Goal: Transaction & Acquisition: Purchase product/service

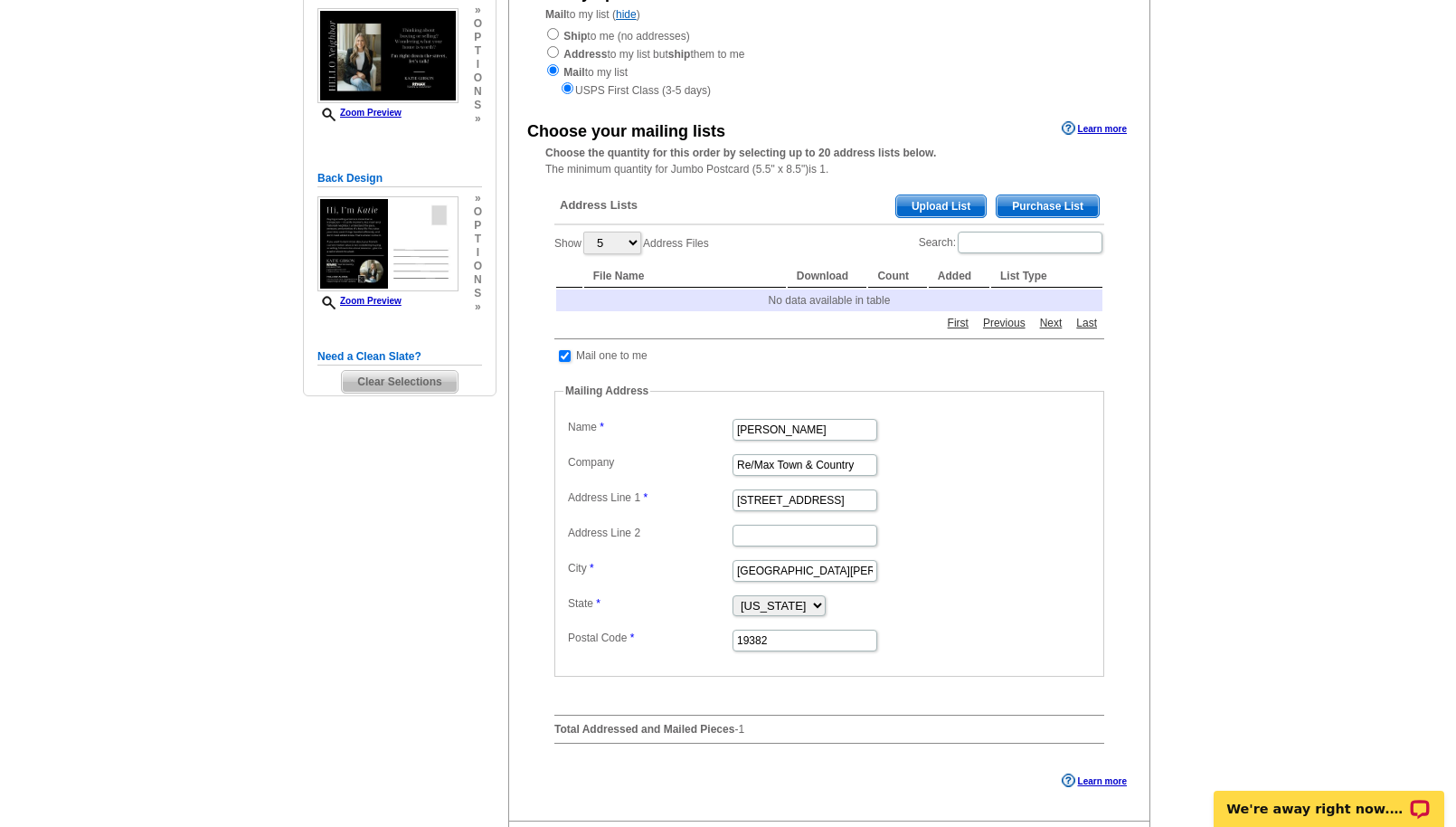
scroll to position [232, 0]
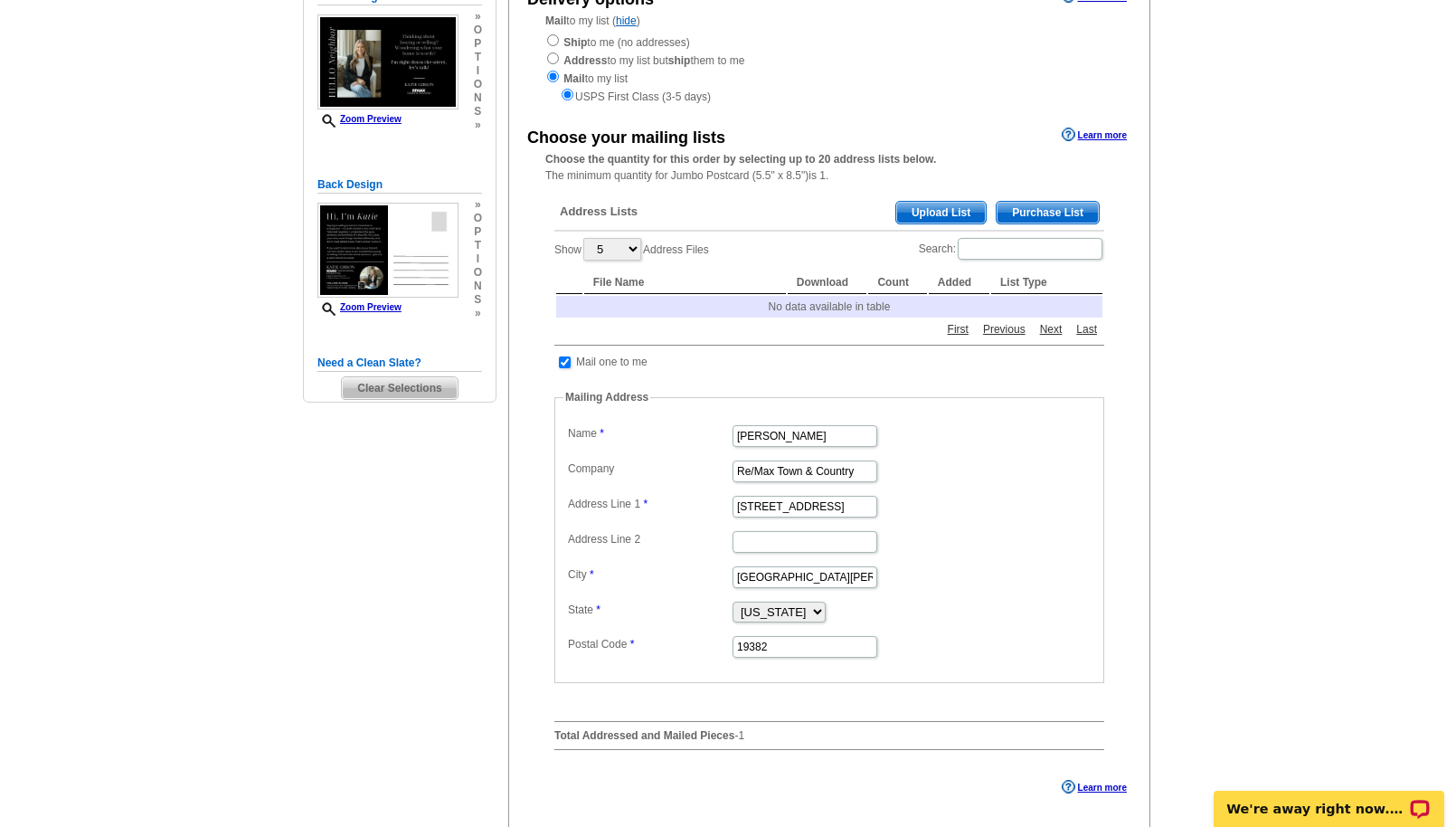
click at [920, 216] on span "Upload List" at bounding box center [941, 213] width 90 height 22
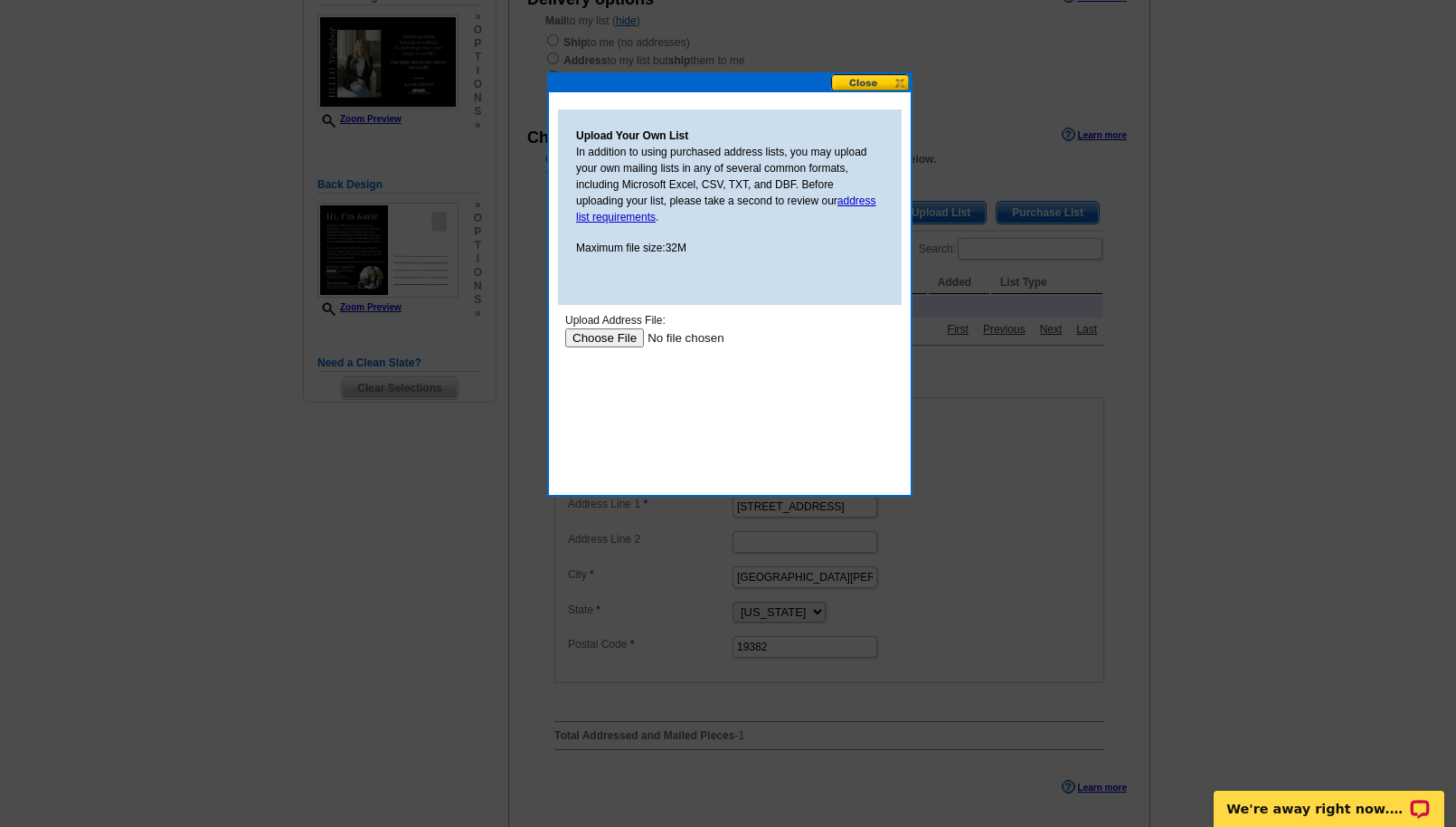
scroll to position [0, 0]
click at [846, 201] on link "address list requirements" at bounding box center [727, 208] width 301 height 29
click at [599, 336] on input "file" at bounding box center [680, 338] width 229 height 19
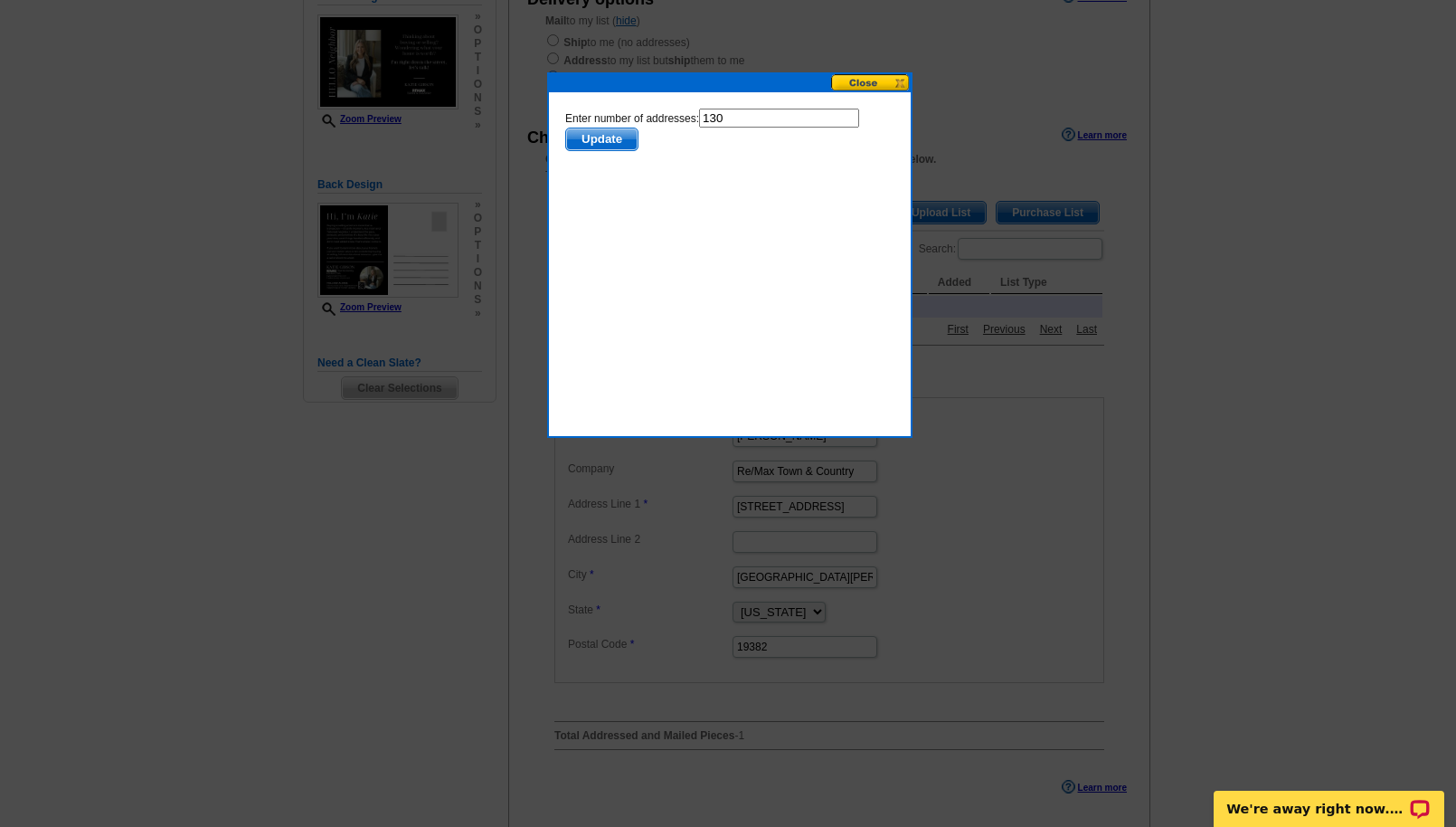
click at [623, 140] on span "Update" at bounding box center [603, 139] width 72 height 22
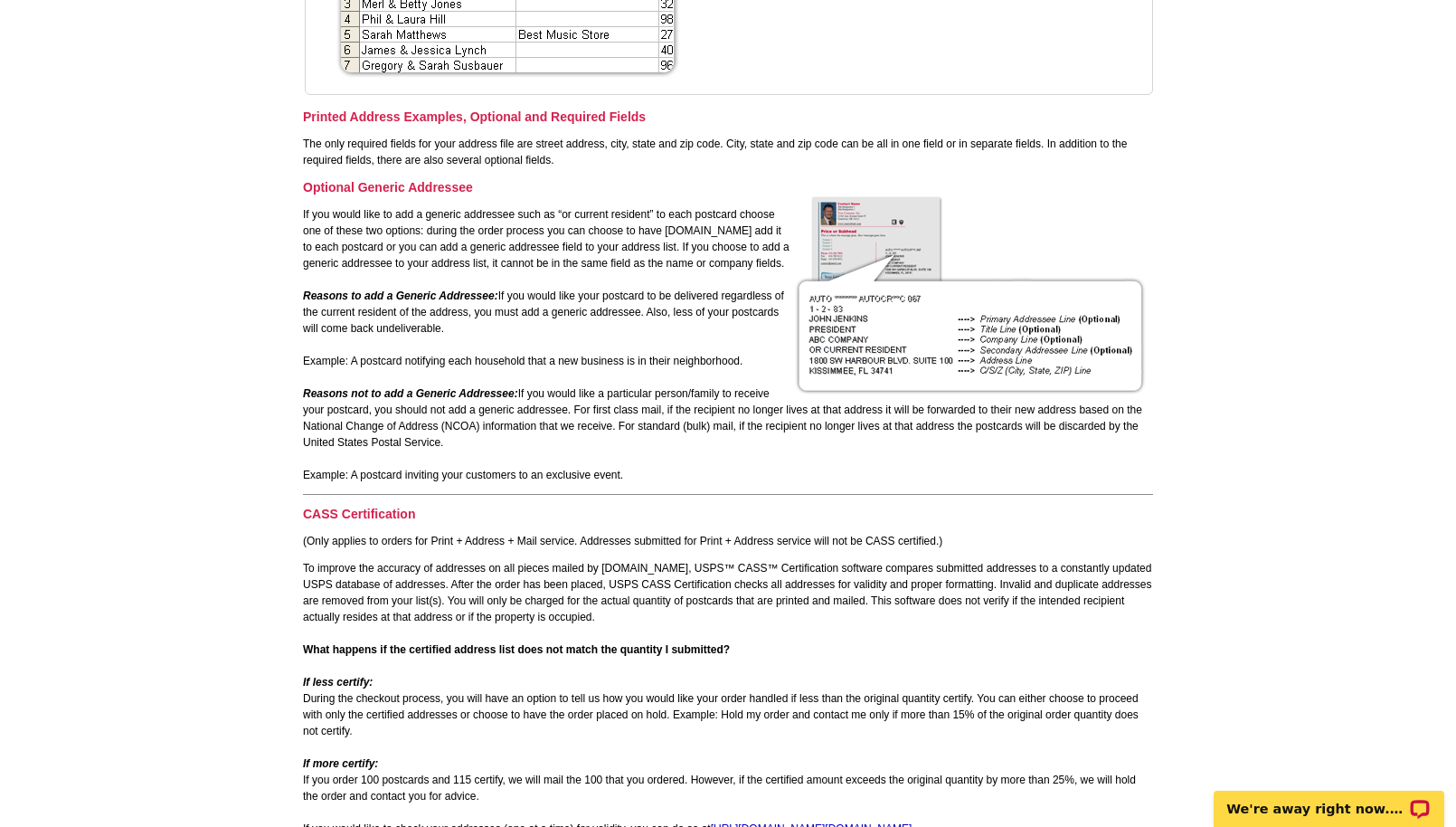
scroll to position [929, 0]
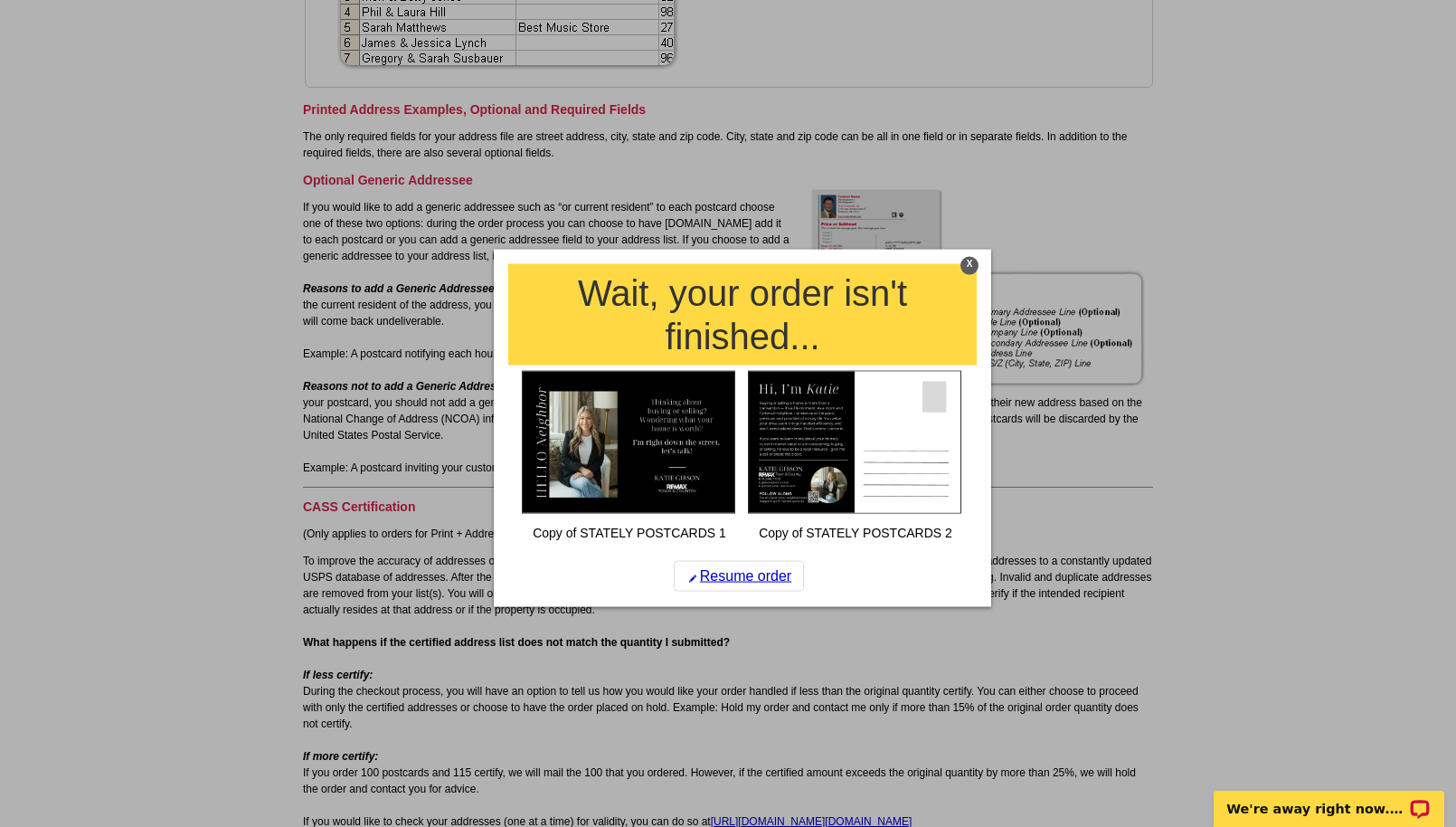
click at [968, 268] on div "X" at bounding box center [970, 266] width 18 height 18
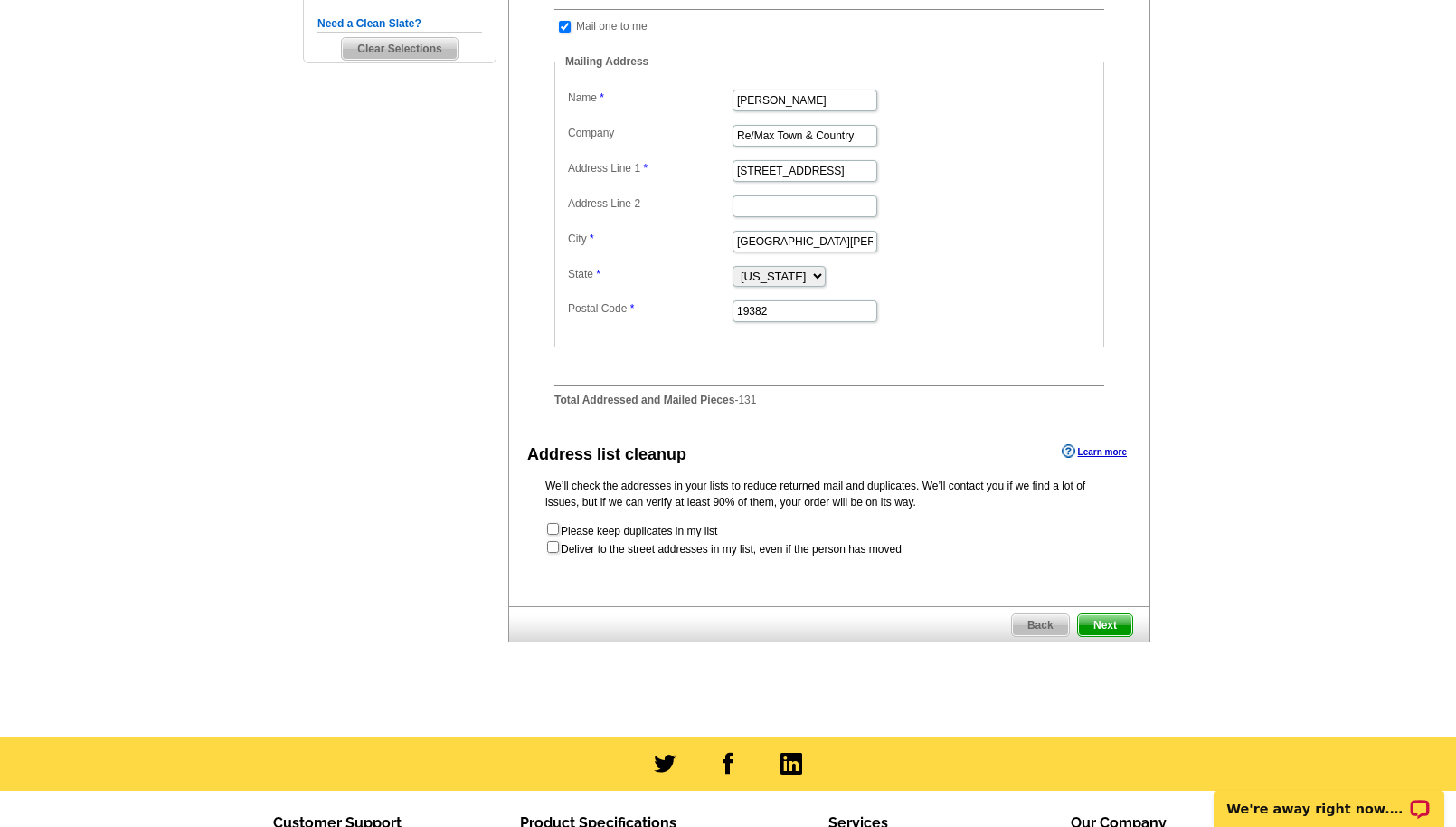
scroll to position [577, 0]
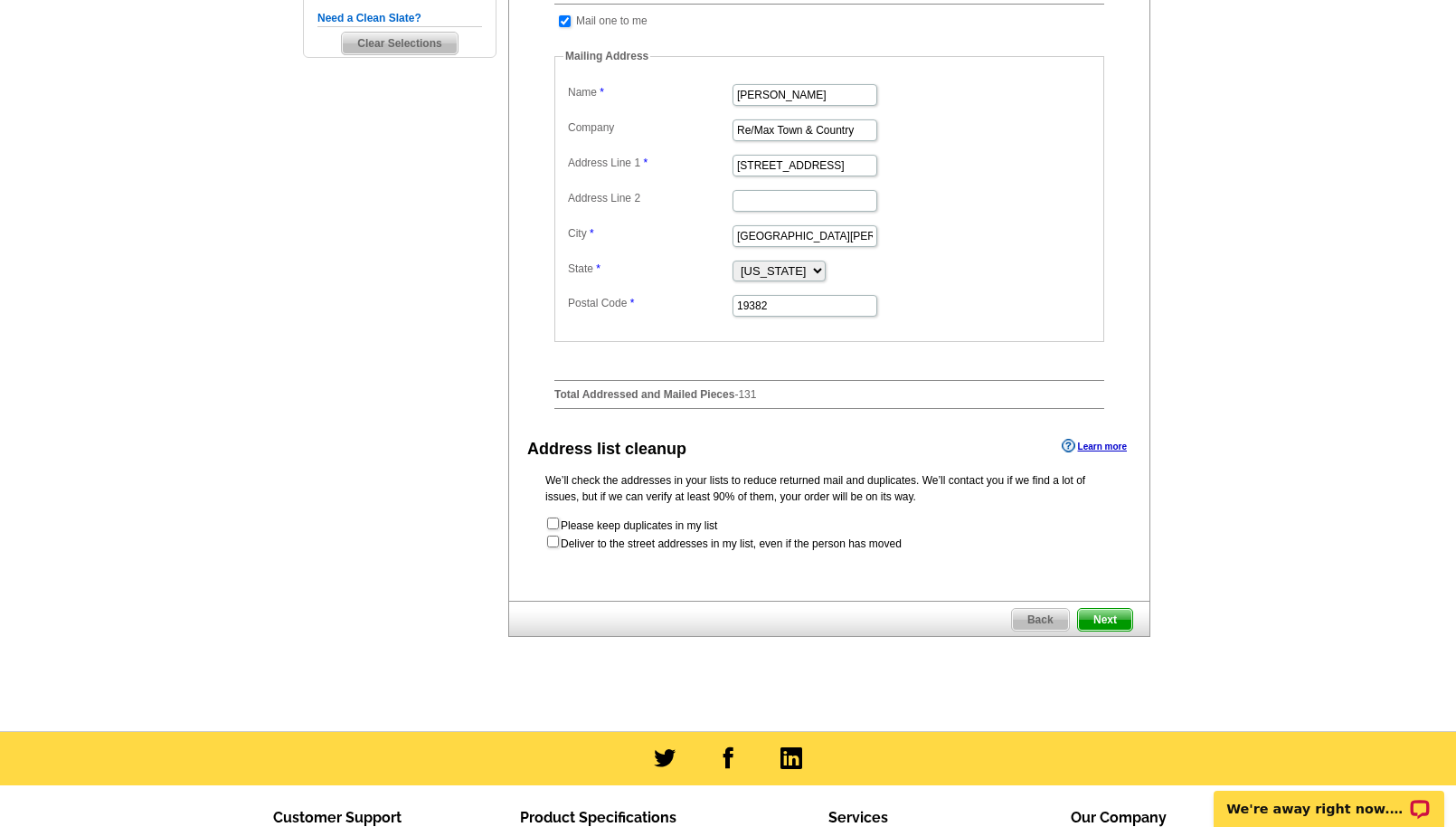
click at [1097, 631] on span "Next" at bounding box center [1105, 620] width 54 height 22
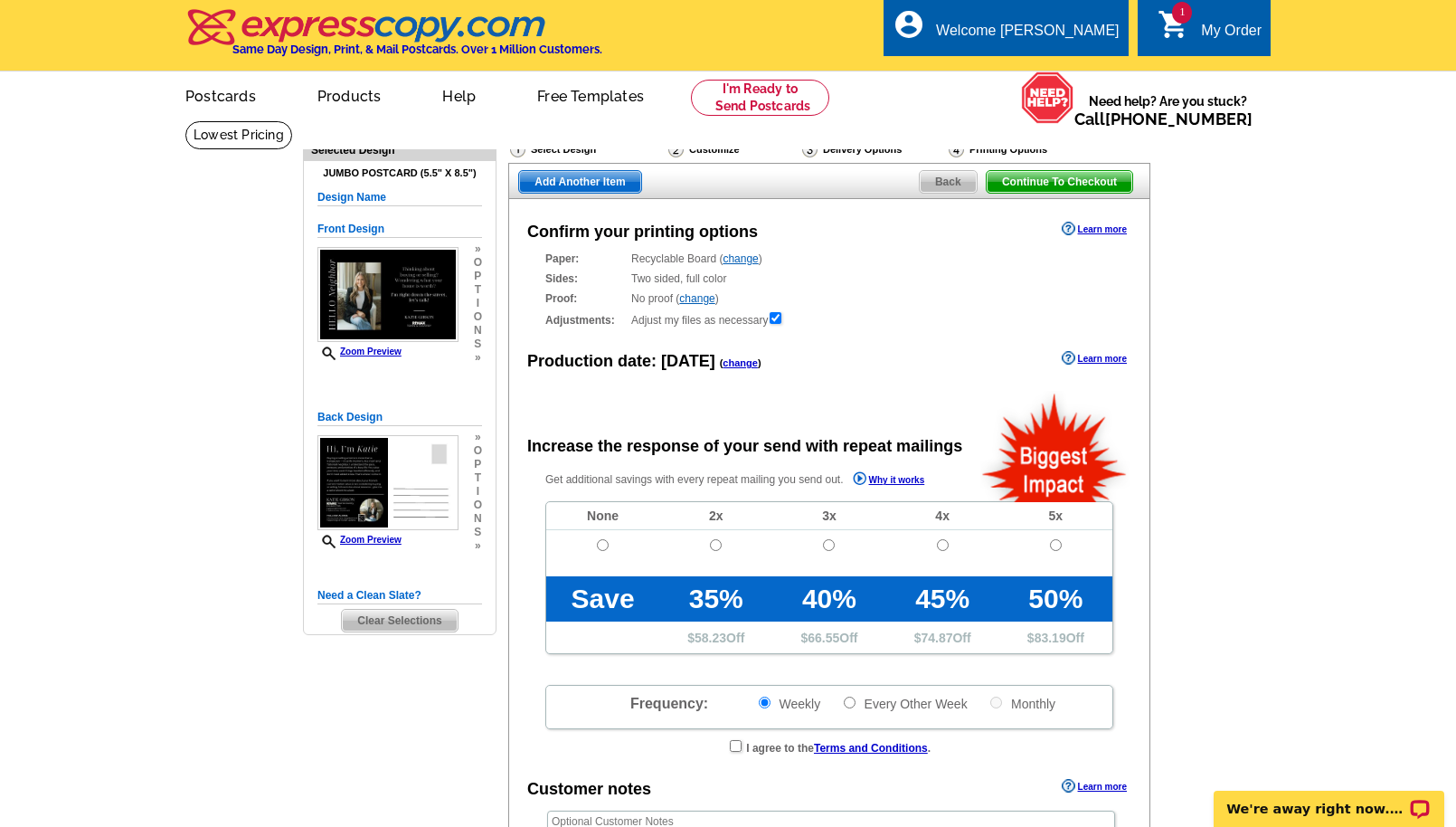
radio input "false"
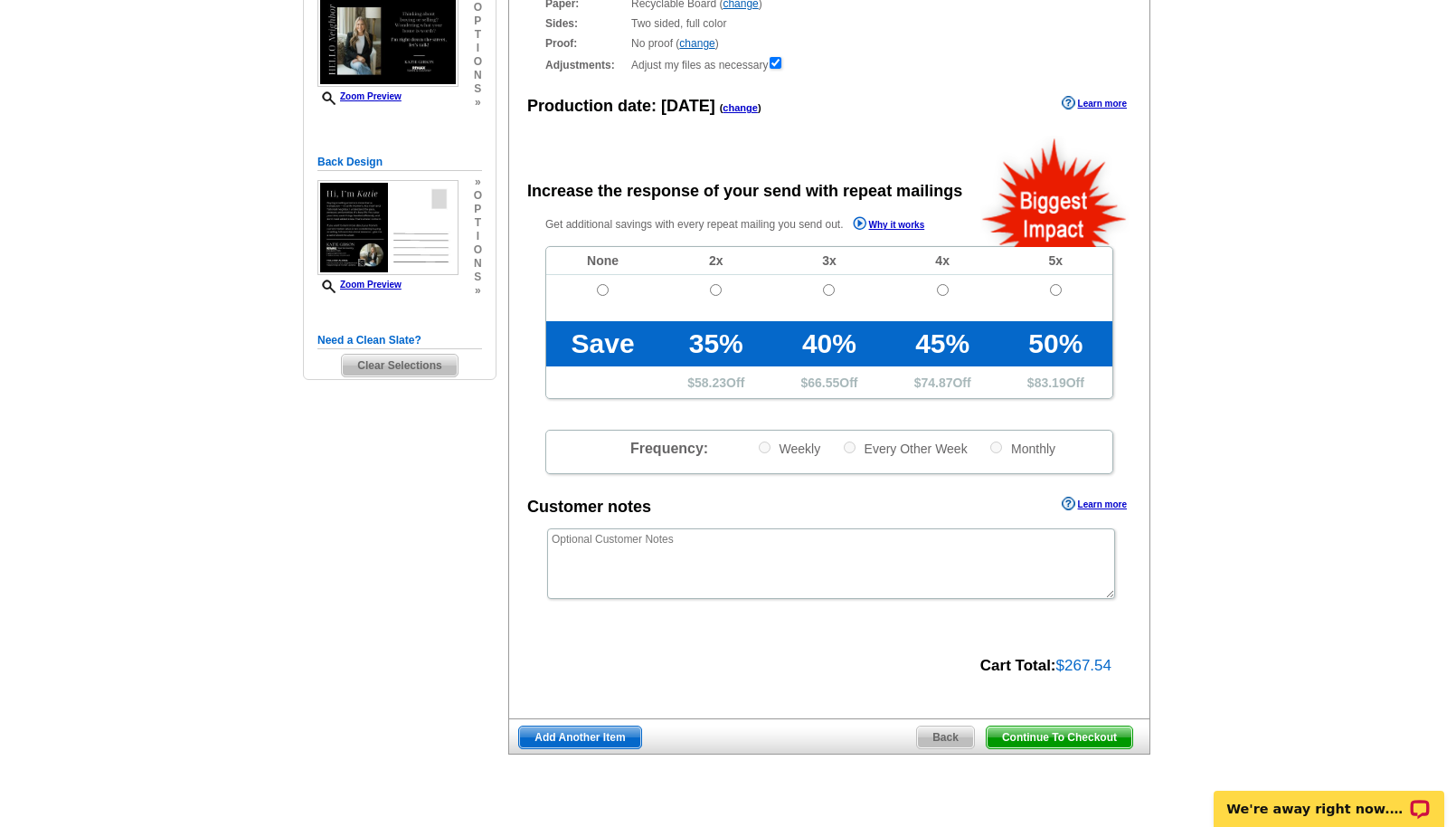
scroll to position [266, 0]
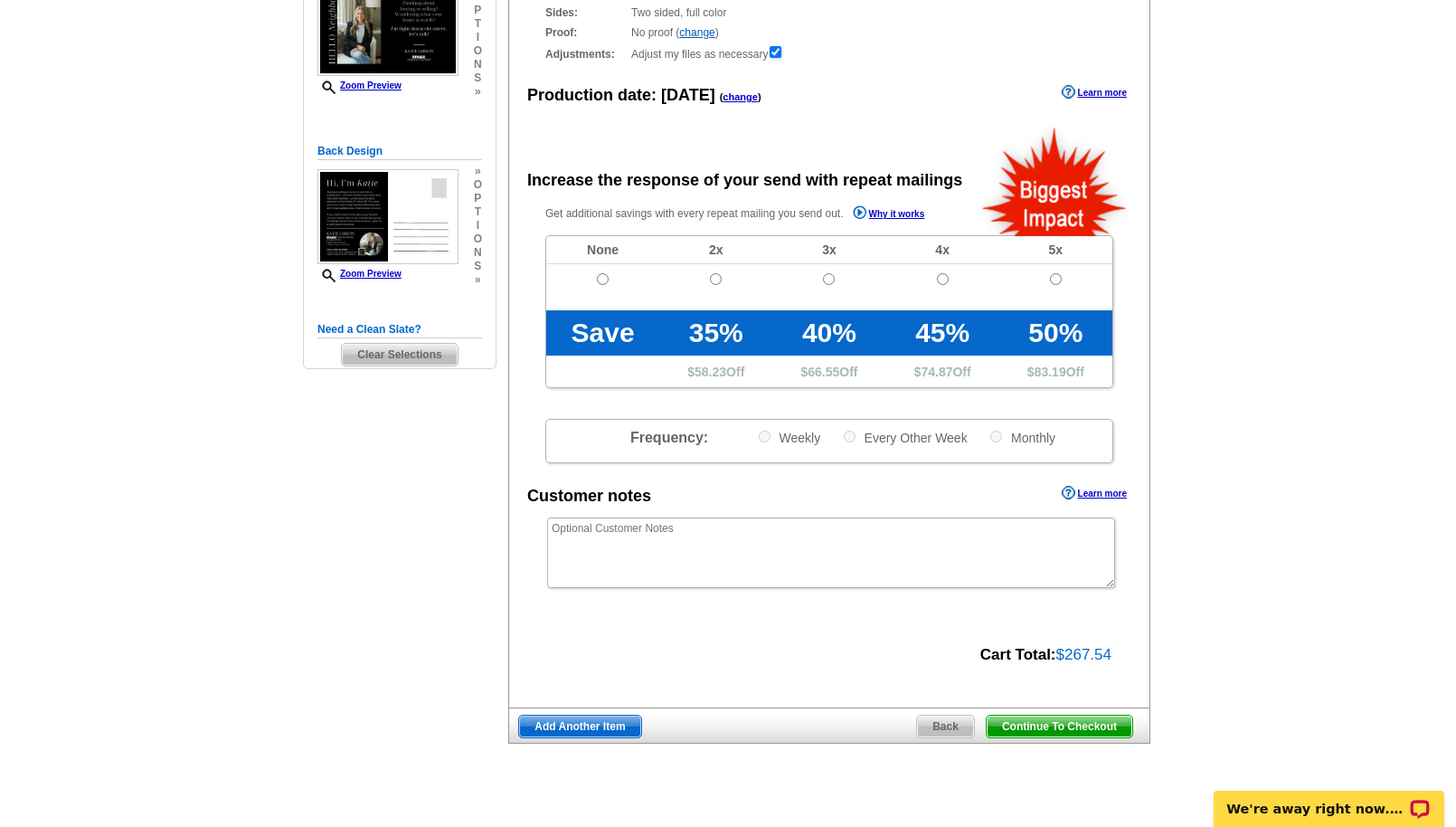
click at [1020, 723] on span "Continue To Checkout" at bounding box center [1060, 726] width 145 height 22
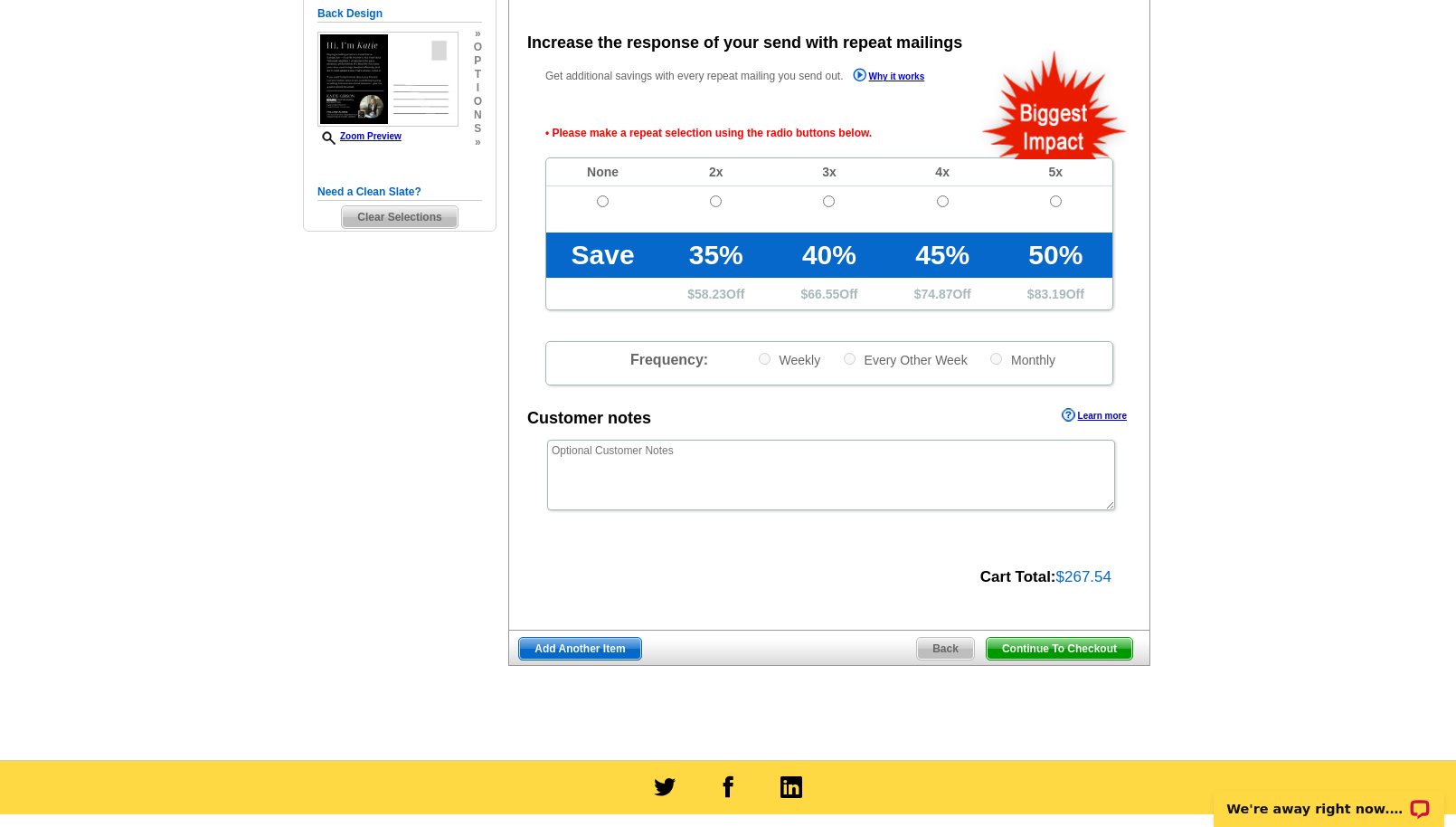
scroll to position [404, 0]
click at [604, 202] on input "radio" at bounding box center [603, 201] width 12 height 12
radio input "true"
click at [1010, 650] on span "Continue To Checkout" at bounding box center [1060, 649] width 145 height 22
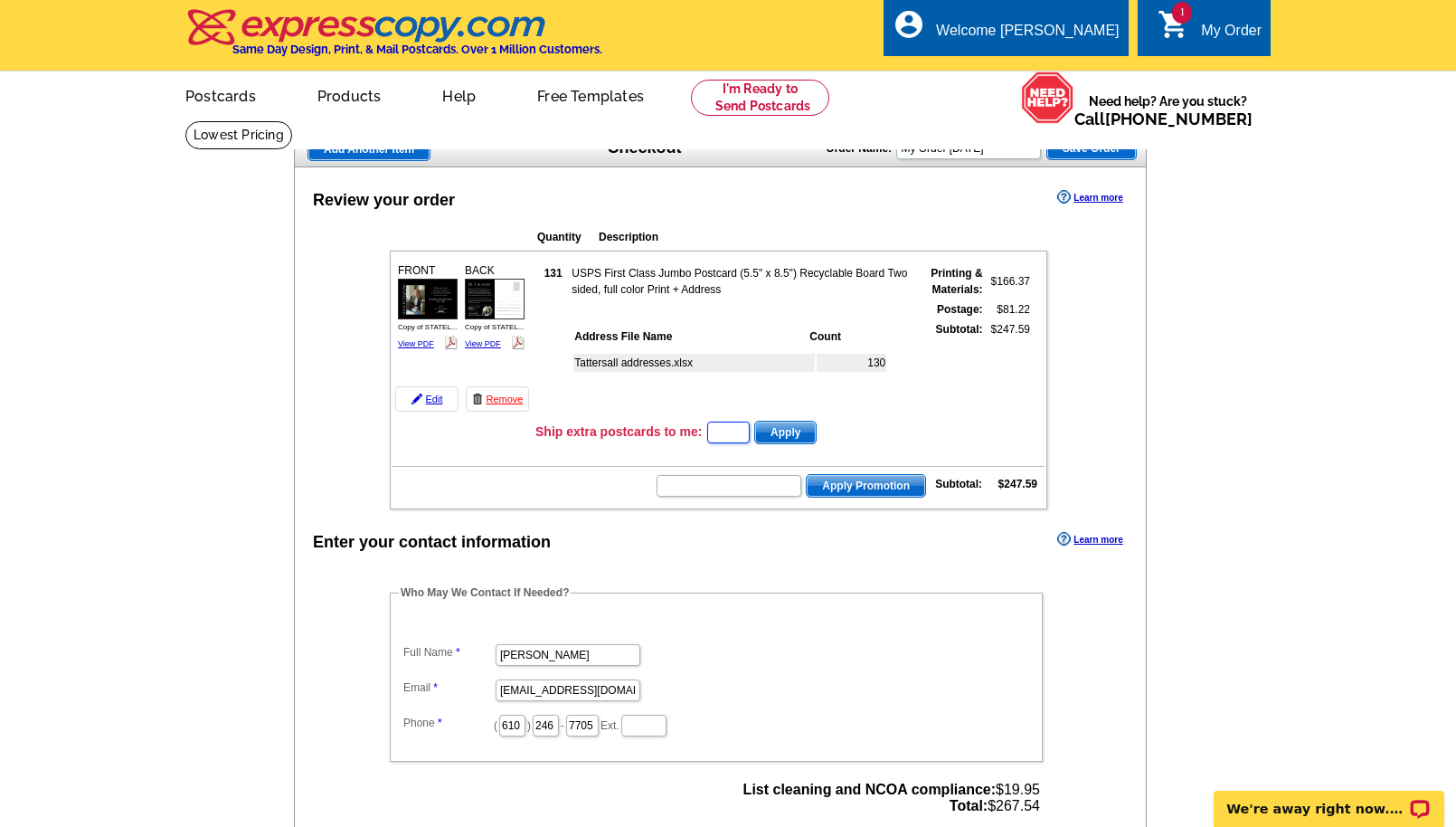
click at [730, 430] on input "text" at bounding box center [728, 432] width 43 height 22
type input "2"
click at [786, 430] on span "Apply" at bounding box center [785, 432] width 61 height 22
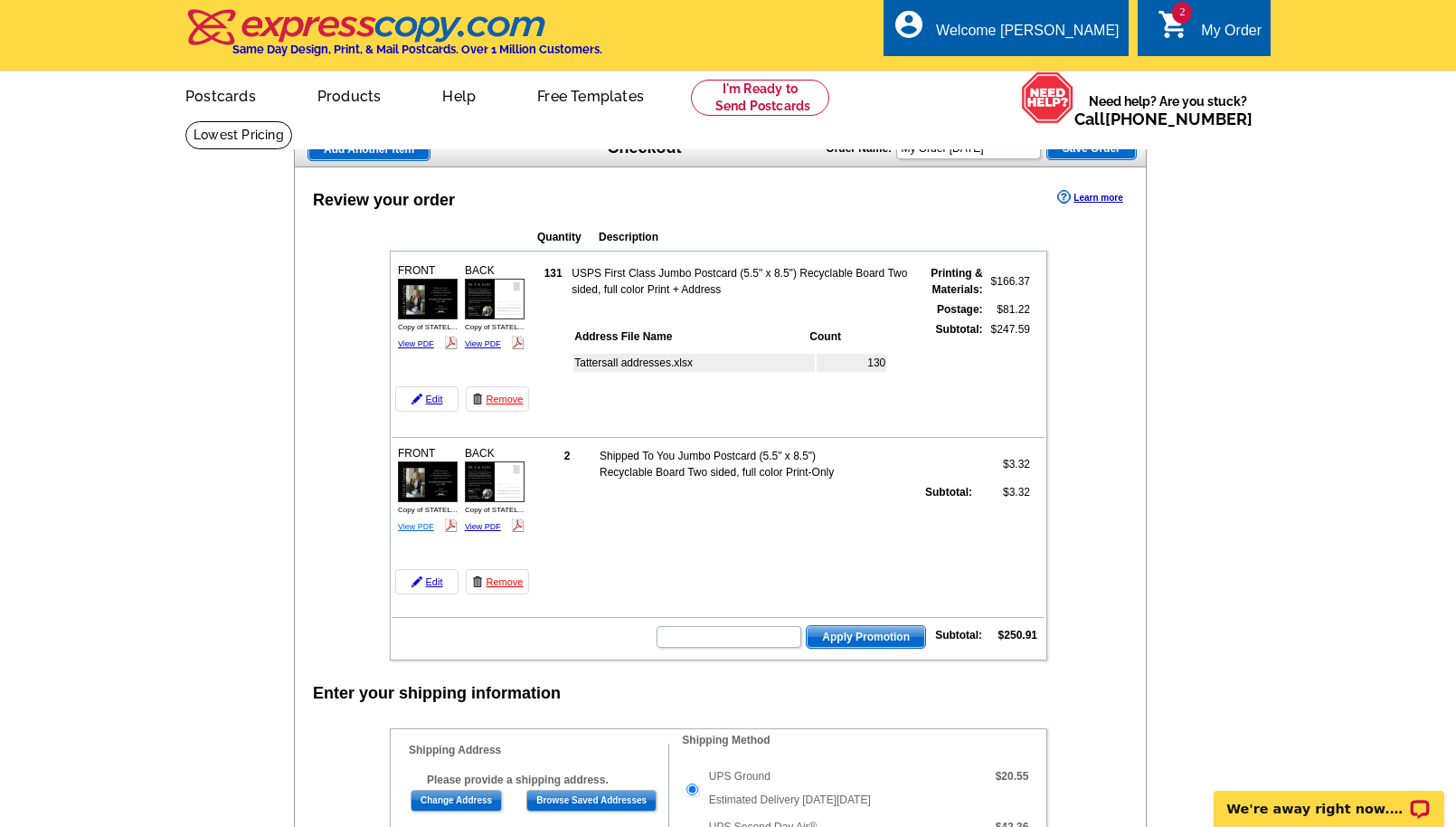
click at [418, 526] on link "View PDF" at bounding box center [416, 526] width 36 height 9
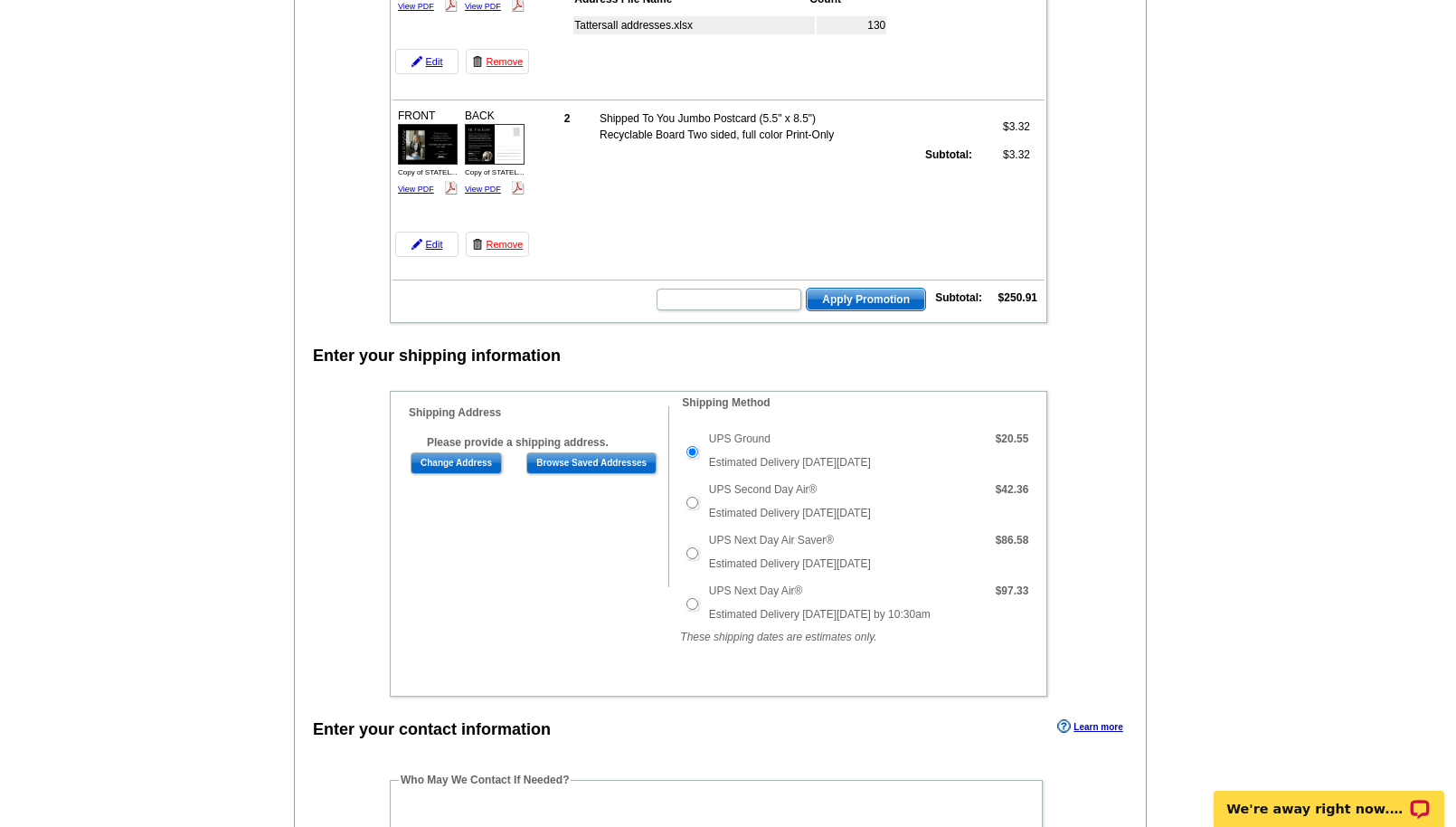
scroll to position [340, 0]
click at [488, 241] on link "Remove" at bounding box center [498, 242] width 64 height 25
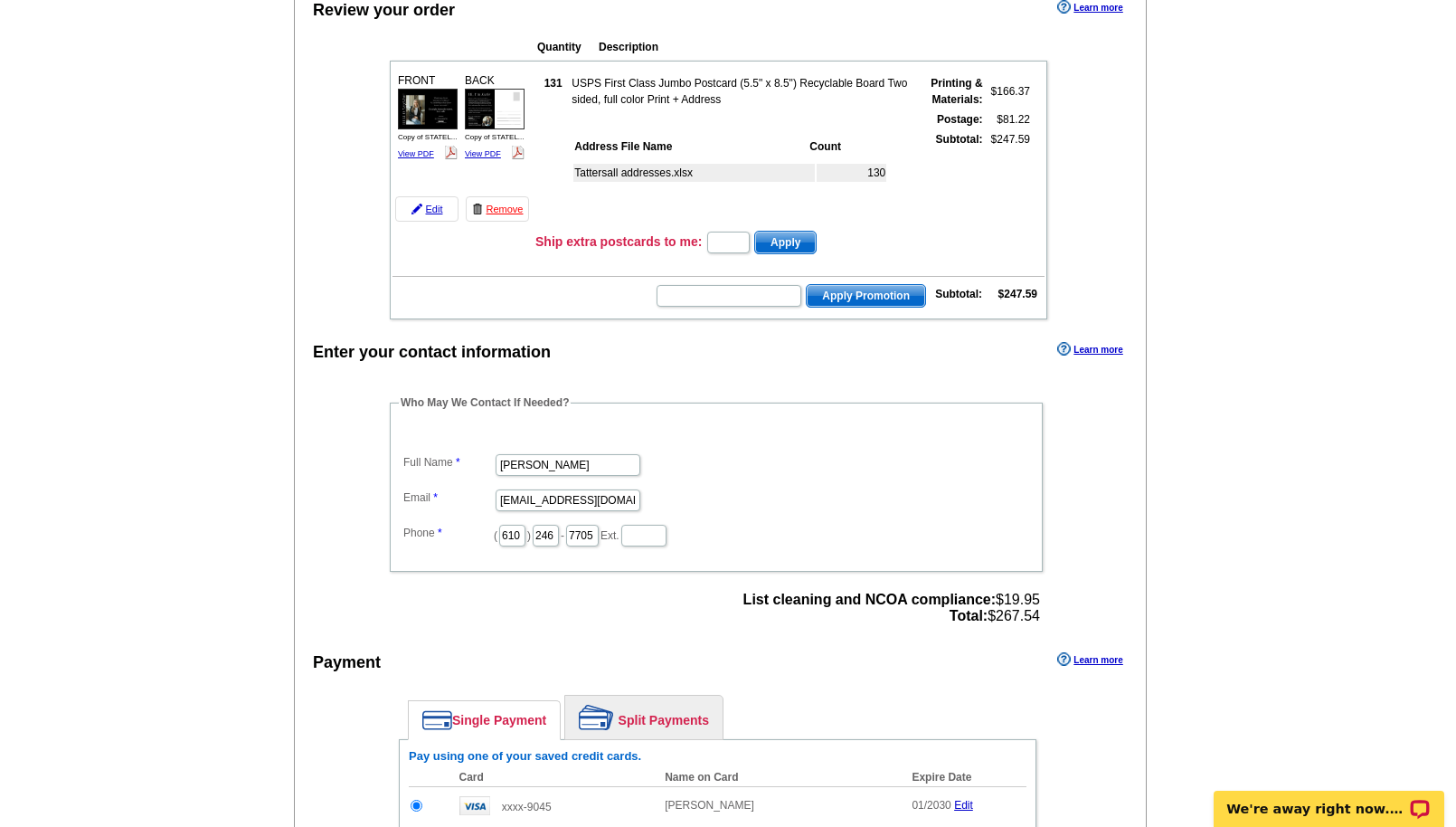
scroll to position [186, 0]
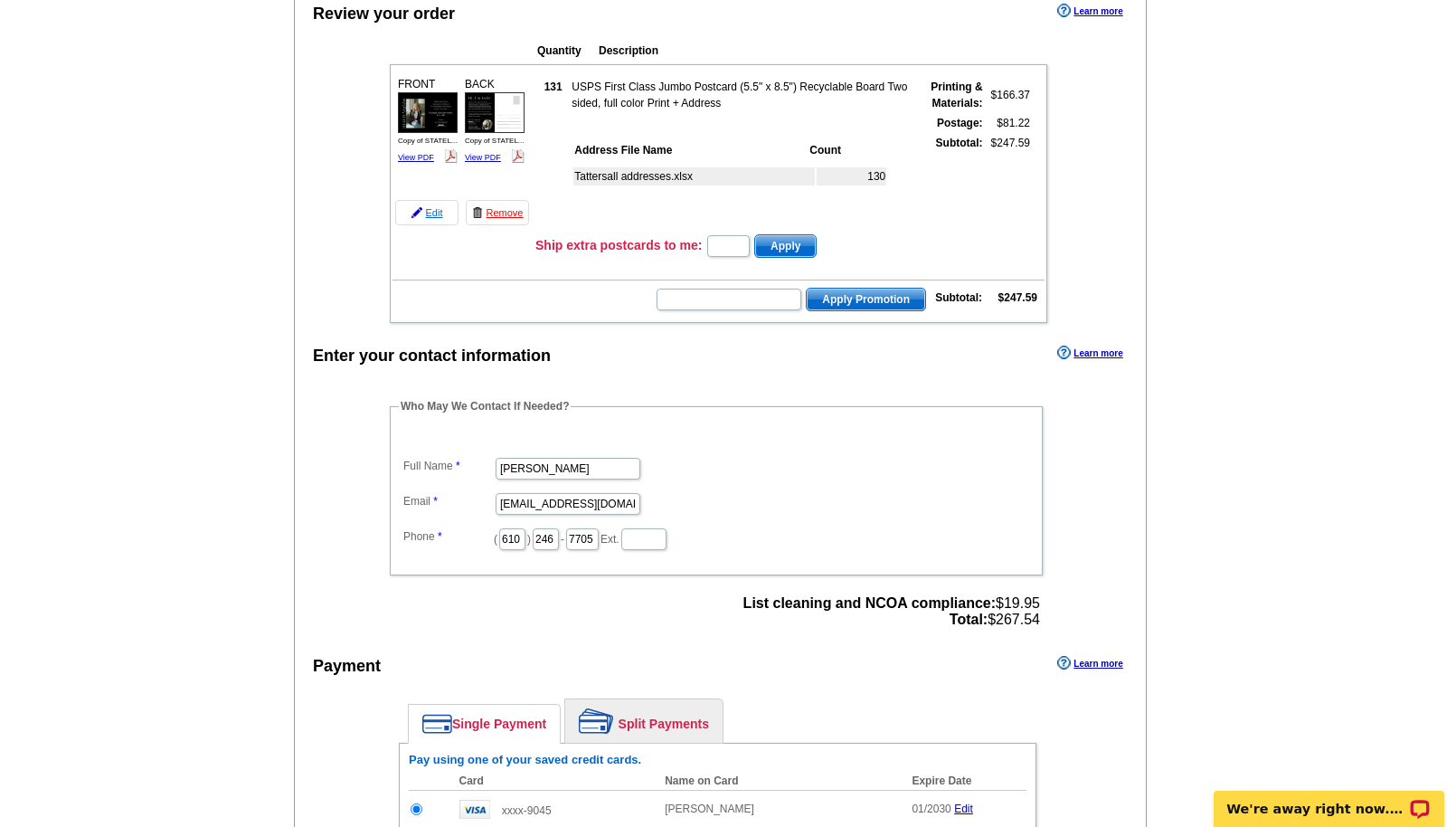
click at [422, 214] on link "Edit" at bounding box center [427, 212] width 64 height 25
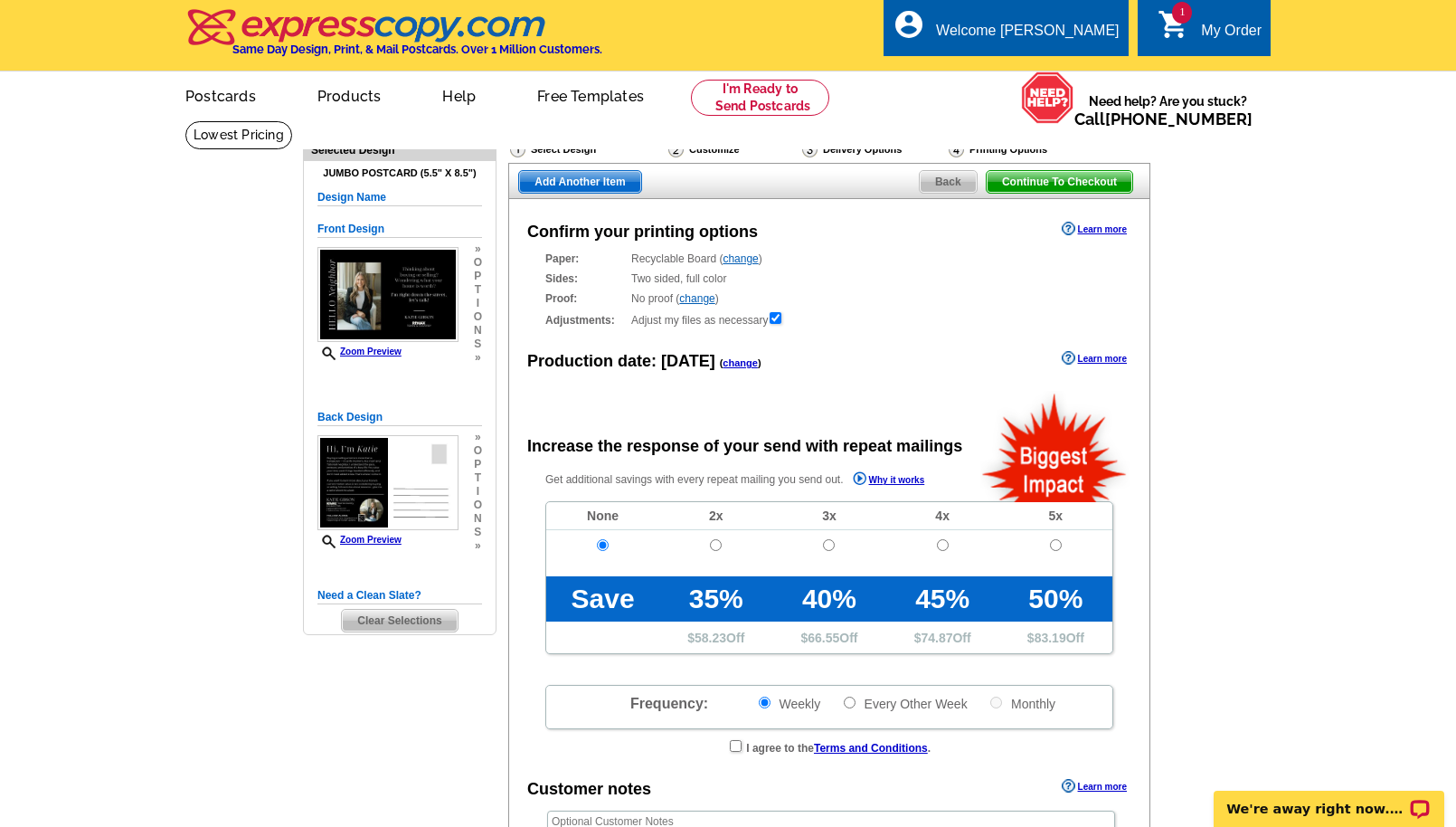
radio input "false"
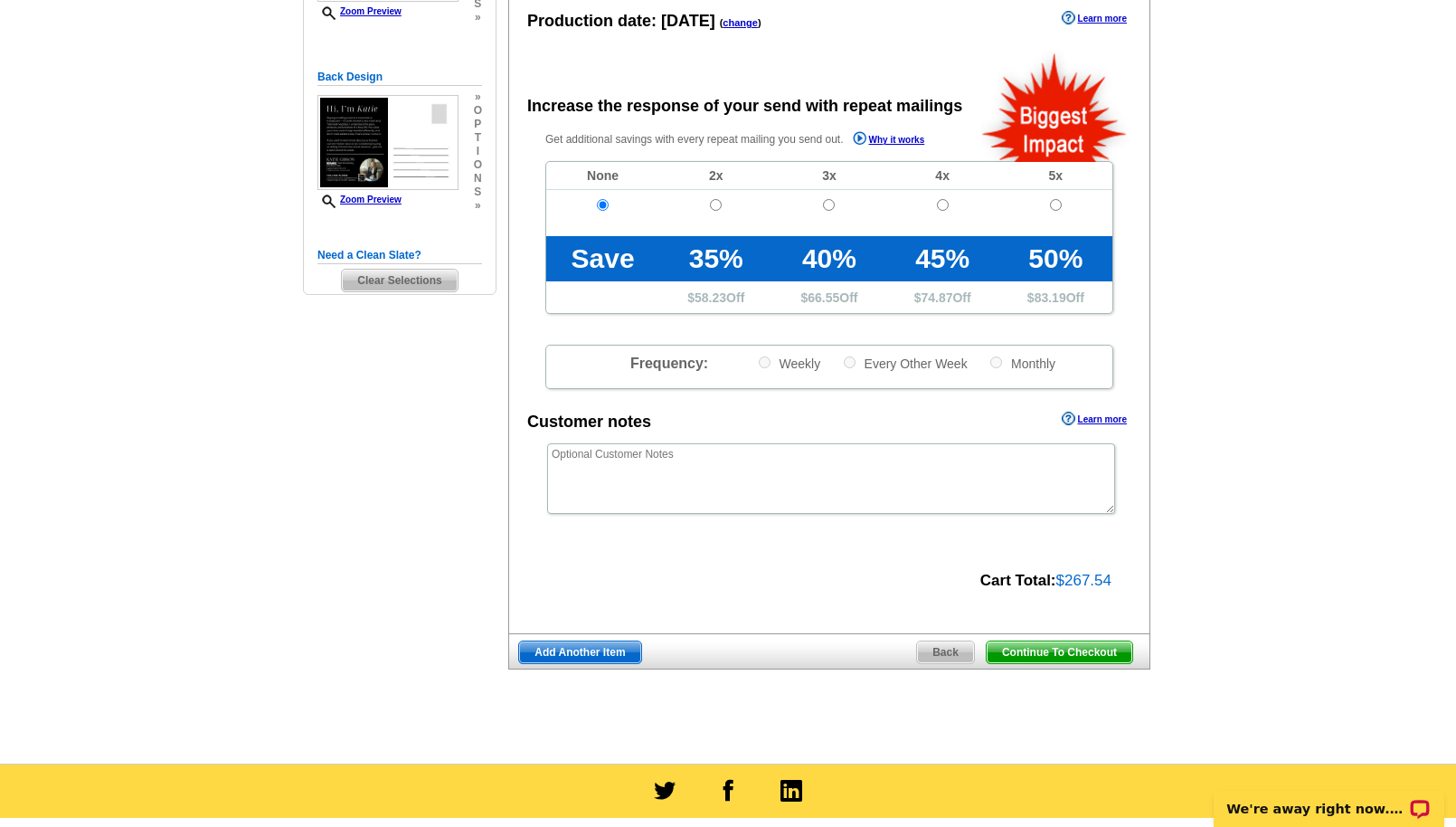
scroll to position [342, 0]
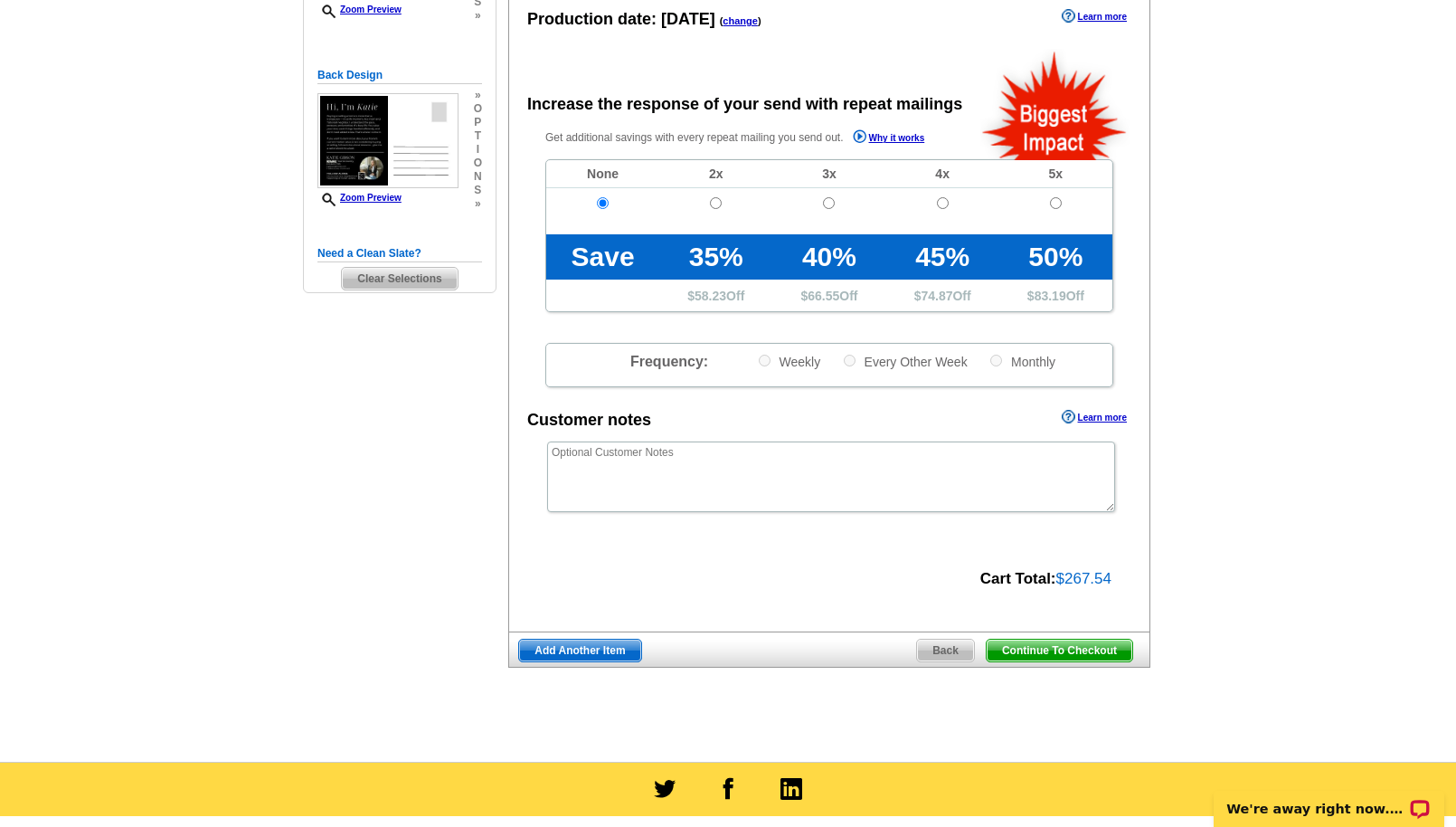
click at [1020, 651] on span "Continue To Checkout" at bounding box center [1060, 651] width 145 height 22
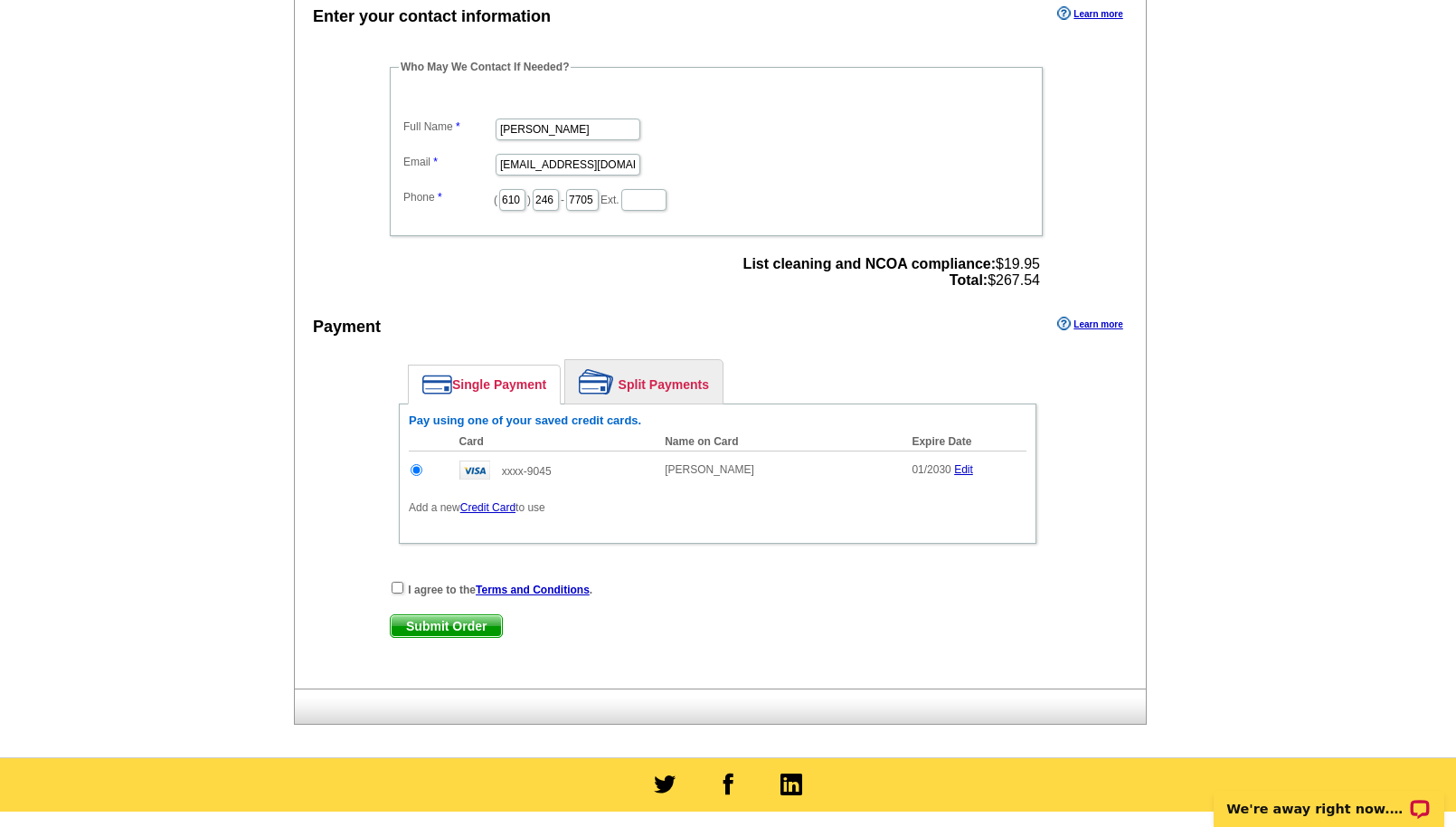
scroll to position [544, 0]
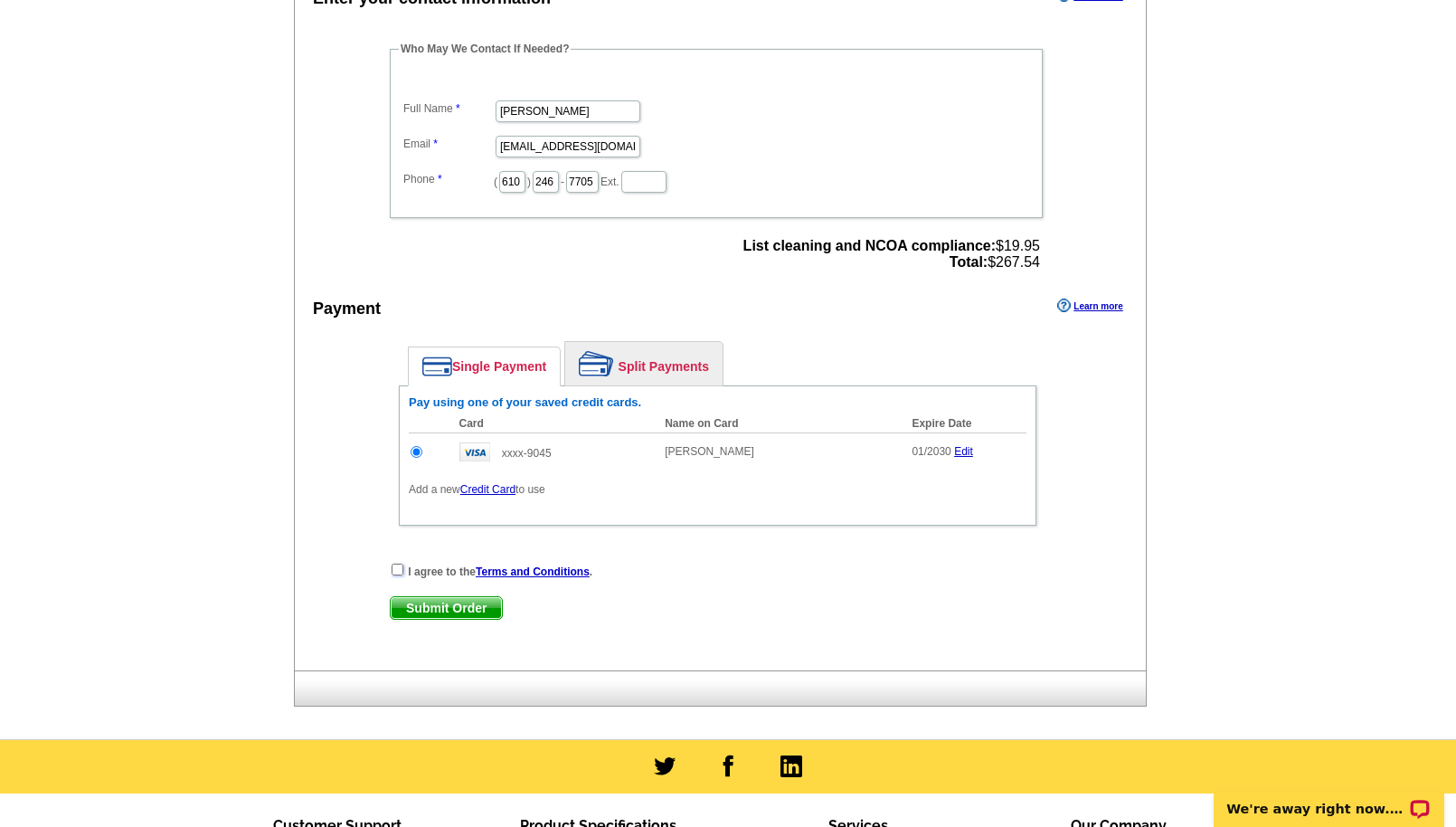
click at [398, 567] on input "checkbox" at bounding box center [397, 570] width 12 height 12
checkbox input "true"
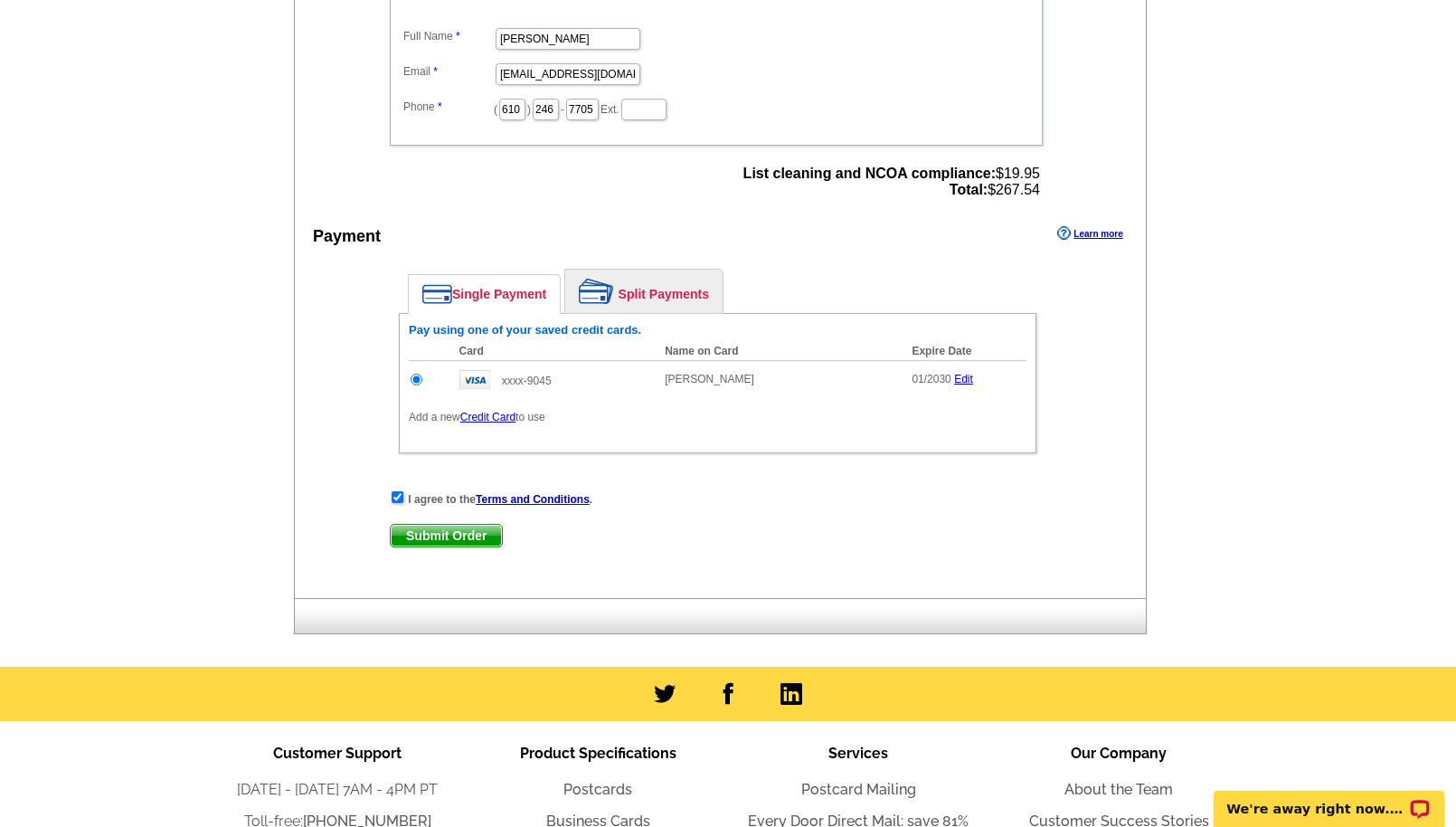
scroll to position [622, 0]
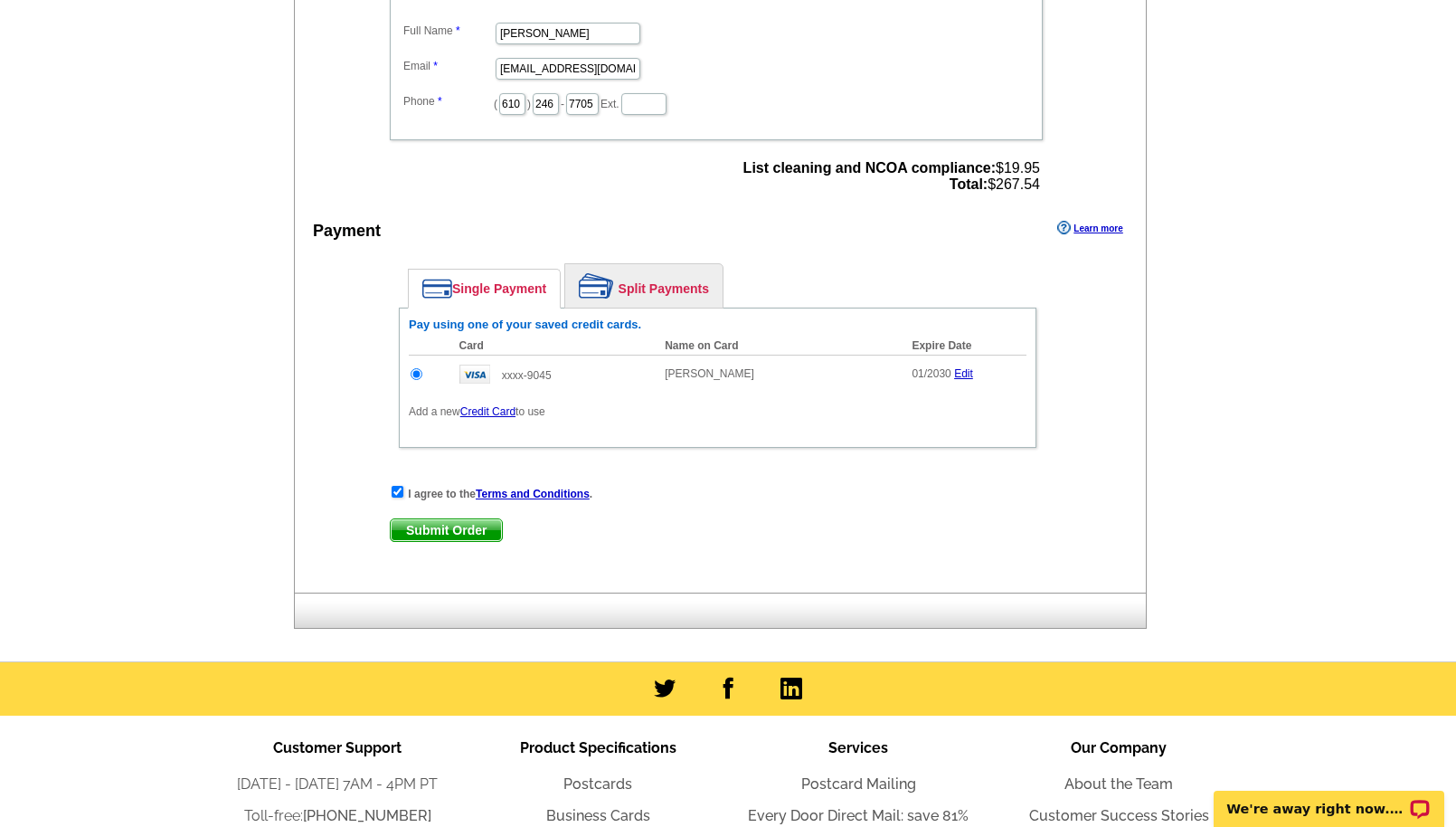
click at [485, 529] on span "Submit Order" at bounding box center [446, 530] width 112 height 22
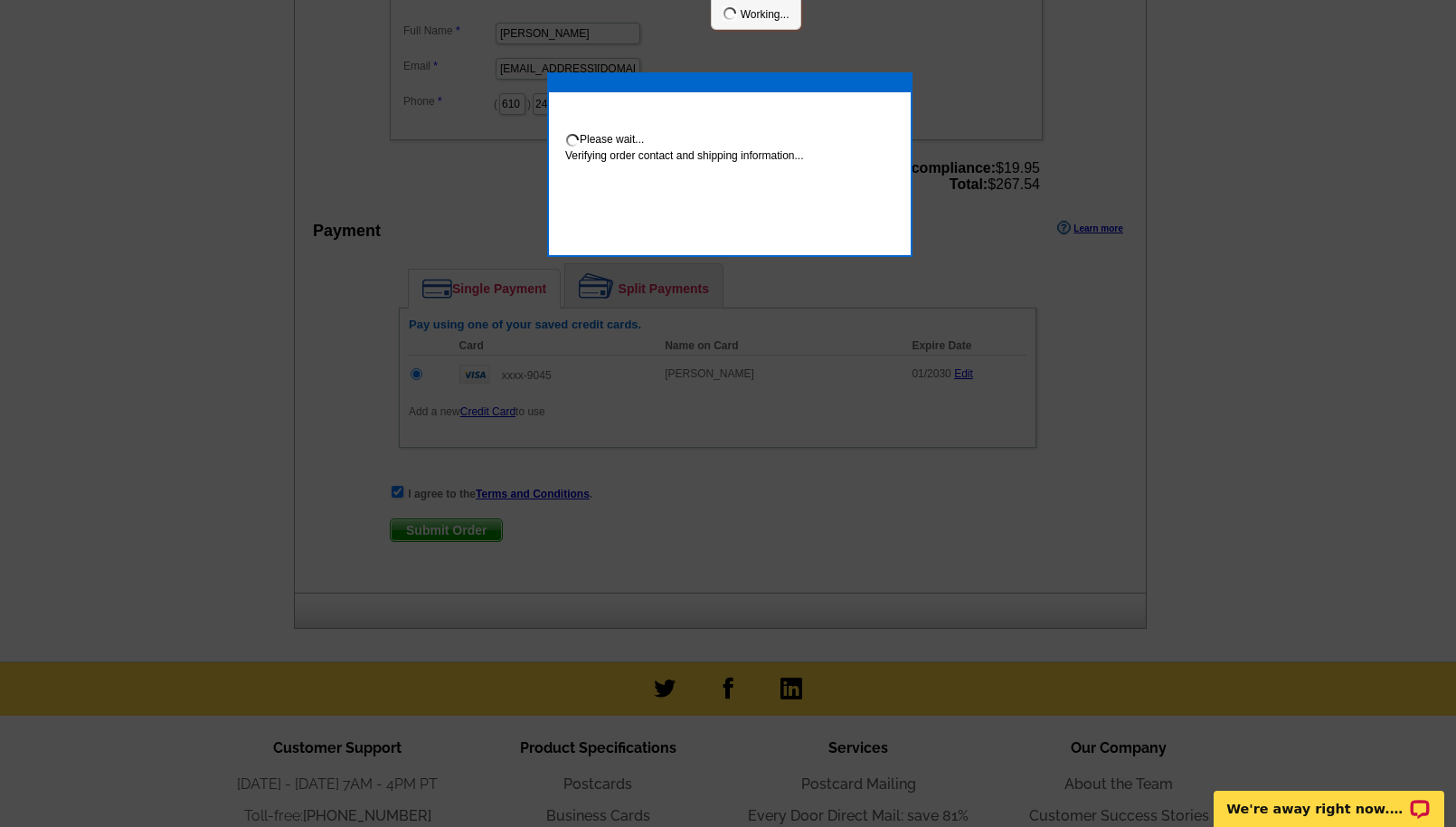
scroll to position [615, 0]
